Goal: Task Accomplishment & Management: Manage account settings

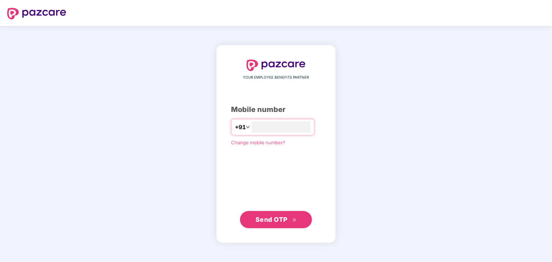
type input "**********"
click at [264, 218] on span "Send OTP" at bounding box center [271, 220] width 32 height 8
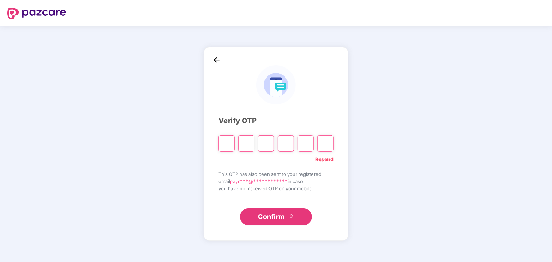
type input "*"
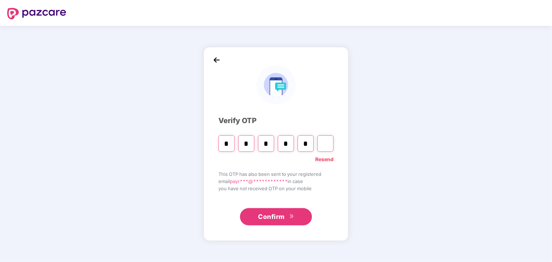
type input "*"
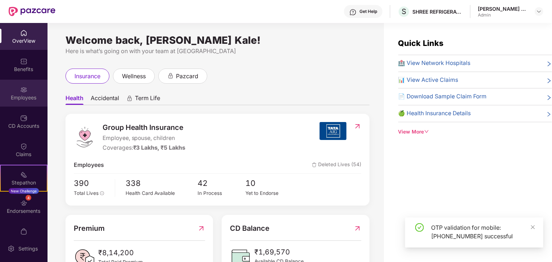
click at [30, 88] on div "Employees" at bounding box center [23, 93] width 47 height 27
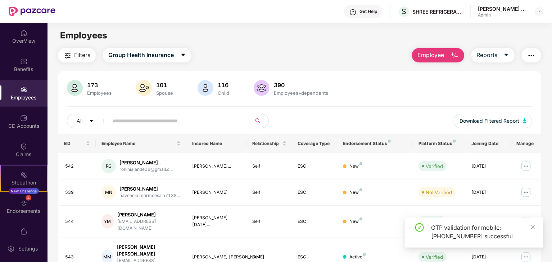
click at [123, 121] on input "text" at bounding box center [176, 121] width 129 height 11
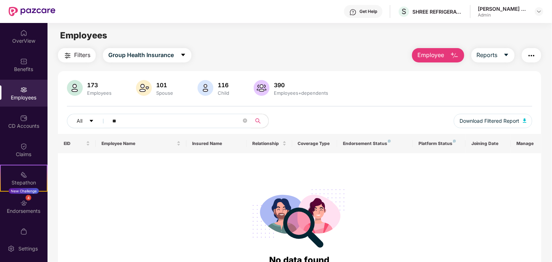
type input "*"
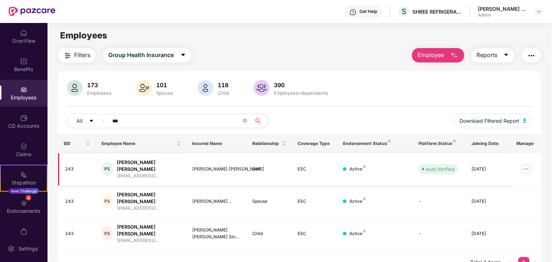
type input "***"
click at [530, 168] on img at bounding box center [526, 170] width 12 height 12
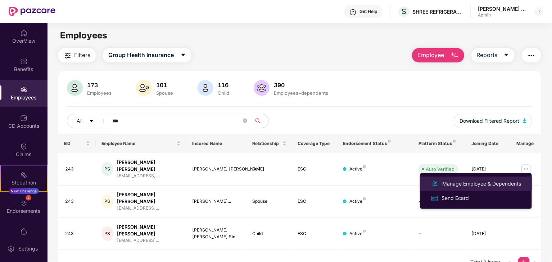
click at [482, 185] on div "Manage Employee & Dependents" at bounding box center [481, 184] width 82 height 8
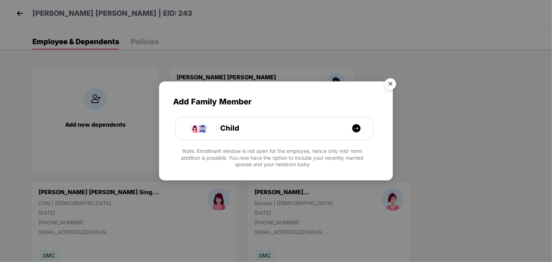
click at [390, 88] on img "Close" at bounding box center [390, 85] width 20 height 20
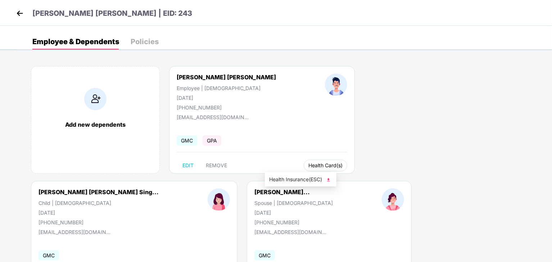
click at [308, 164] on span "Health Card(s)" at bounding box center [325, 166] width 34 height 4
click at [293, 182] on span "Health Insurance(ESC)" at bounding box center [300, 180] width 63 height 8
